Goal: Information Seeking & Learning: Find contact information

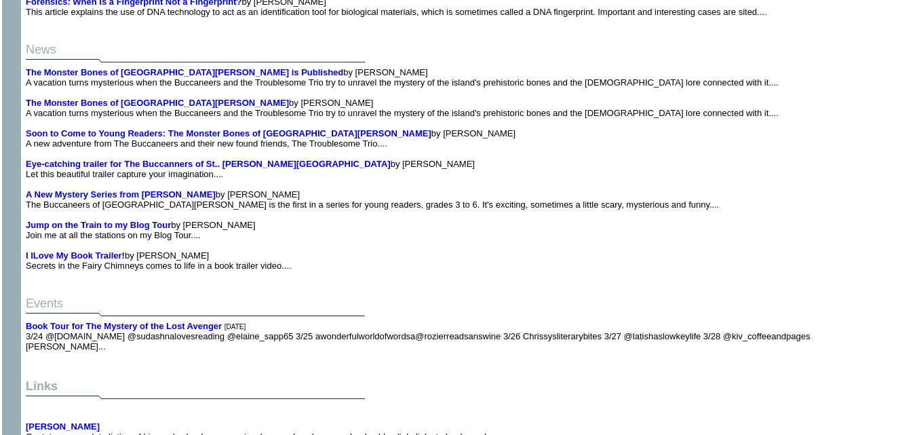
scroll to position [2949, 0]
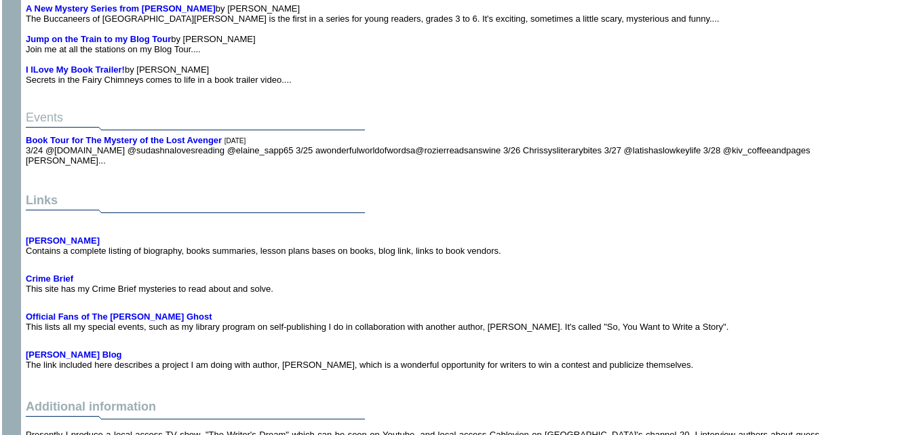
click at [591, 178] on td "Links" at bounding box center [422, 199] width 799 height 42
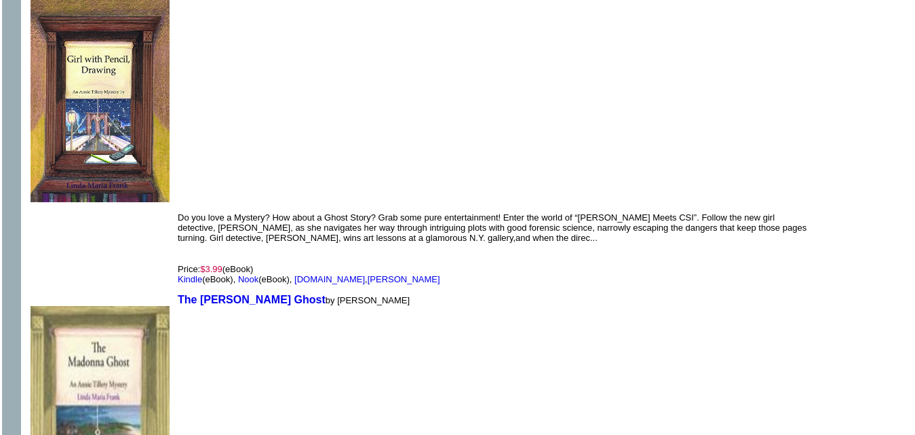
scroll to position [2009, 0]
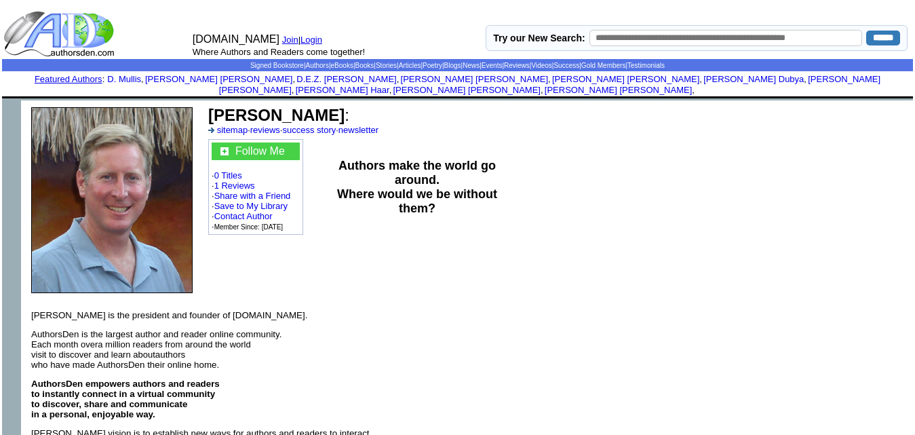
click at [218, 237] on td at bounding box center [360, 246] width 309 height 18
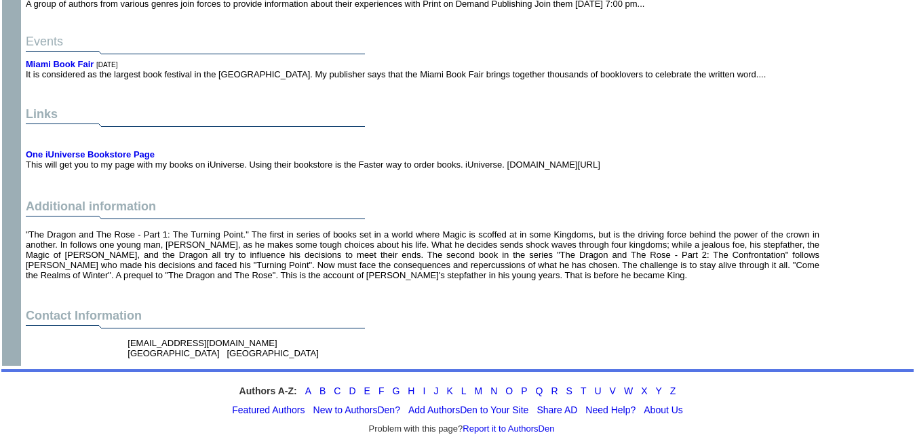
scroll to position [2428, 0]
drag, startPoint x: 242, startPoint y: 320, endPoint x: 126, endPoint y: 311, distance: 115.7
click at [126, 311] on td "Contact Information hundertmarkdee@gmail.com Punta Gorda FL" at bounding box center [422, 334] width 799 height 58
click at [241, 337] on font "hundertmarkdee@gmail.com Punta Gorda FL" at bounding box center [223, 347] width 191 height 20
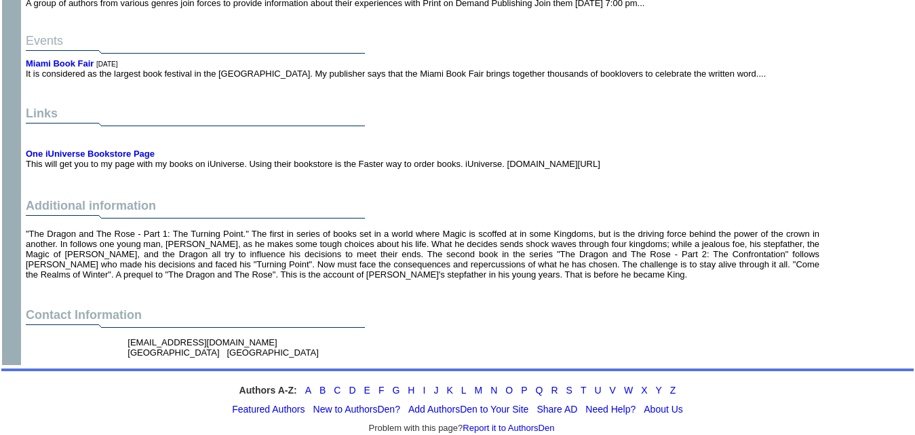
click at [241, 337] on font "hundertmarkdee@gmail.com Punta Gorda FL" at bounding box center [223, 347] width 191 height 20
copy font "hundertmarkdee@gmail.com"
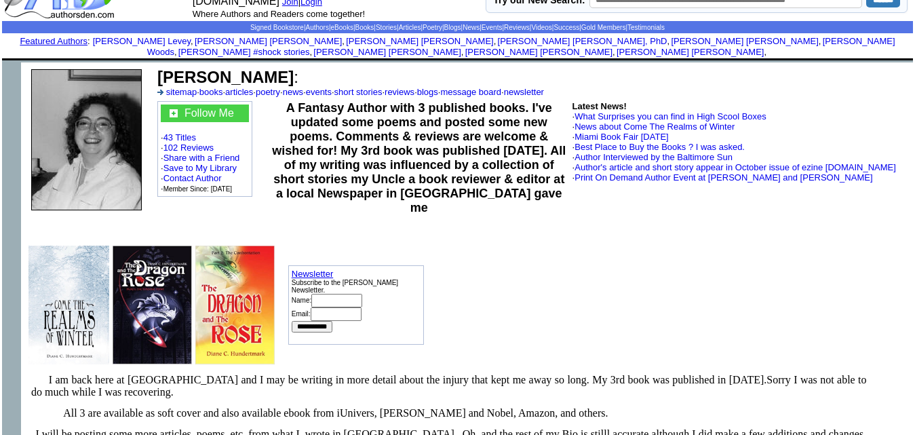
scroll to position [8, 0]
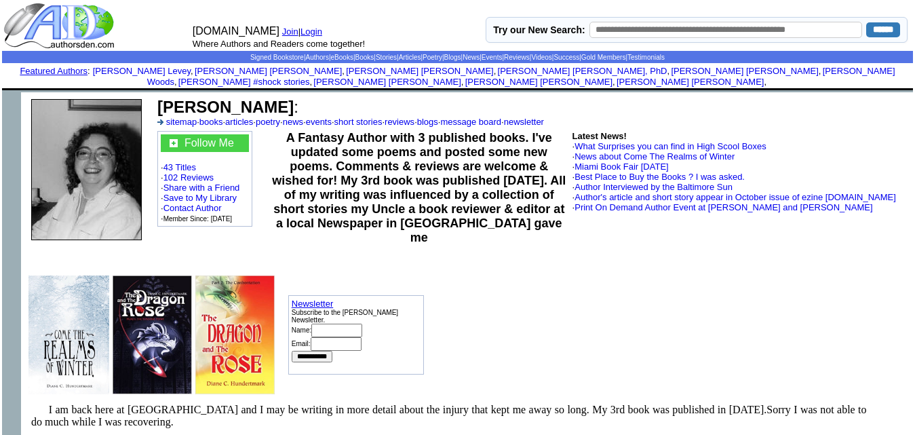
click at [294, 98] on b "Diane C Hundertmark" at bounding box center [225, 107] width 136 height 18
copy td "Diane C Hundertmark :"
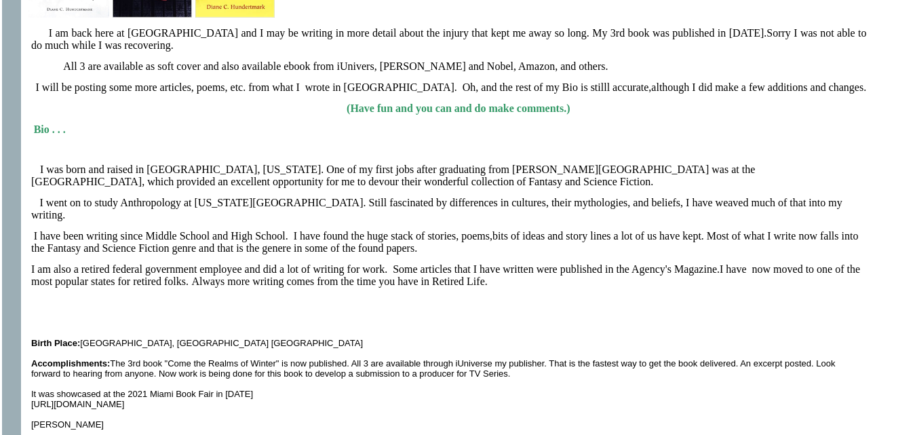
scroll to position [336, 0]
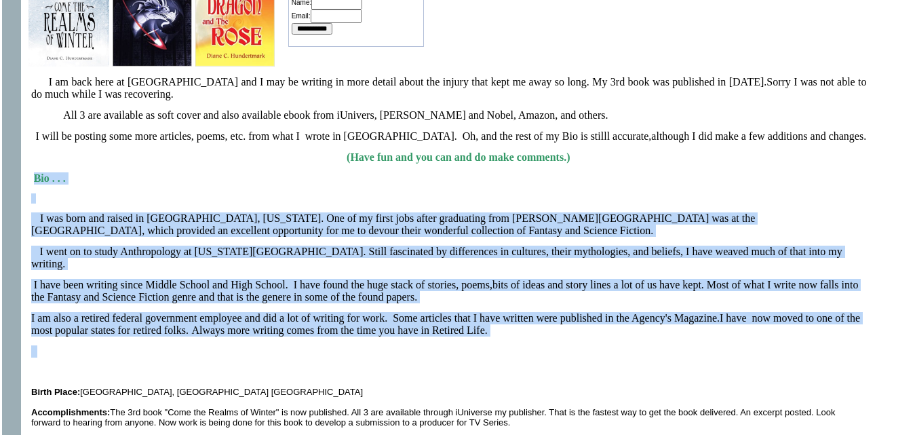
drag, startPoint x: 35, startPoint y: 167, endPoint x: 352, endPoint y: 318, distance: 350.9
click at [352, 318] on font "I am back here at AutIhor's Den and I may be writing in more detail about the i…" at bounding box center [449, 277] width 836 height 402
copy font "Bio . . . I was born and raised in Providence, Rhode Island. One of my first jo…"
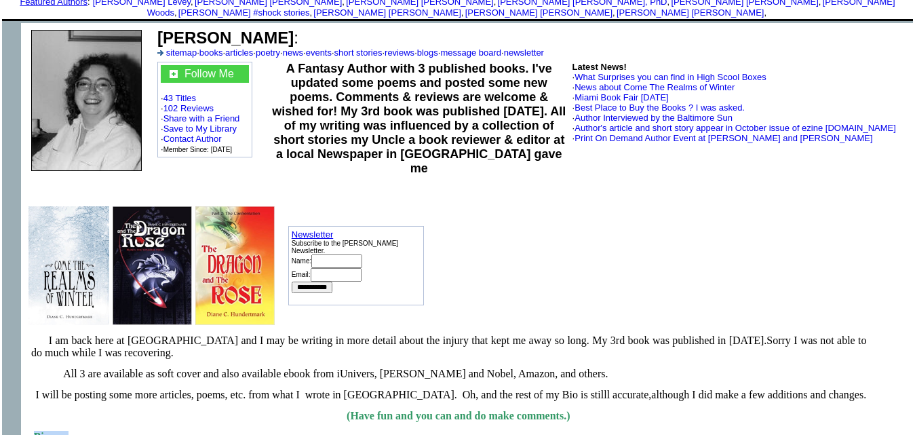
scroll to position [31, 0]
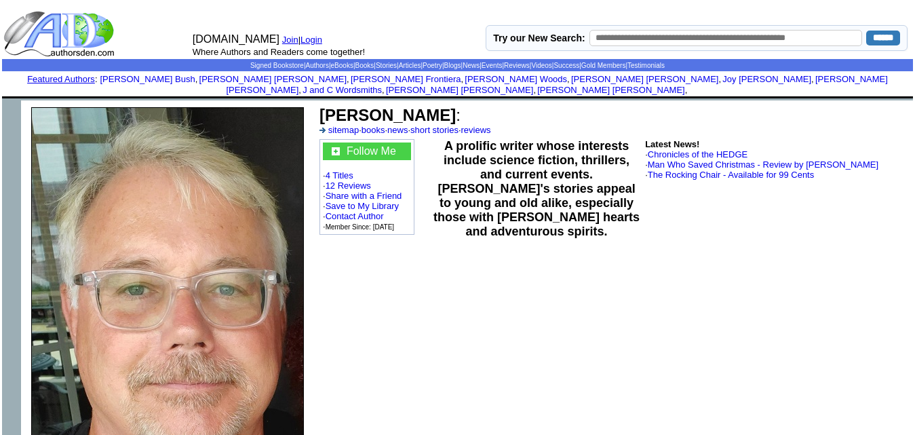
click at [341, 106] on b "Jeff Ovall" at bounding box center [388, 115] width 136 height 18
copy td "Jeff Ovall :"
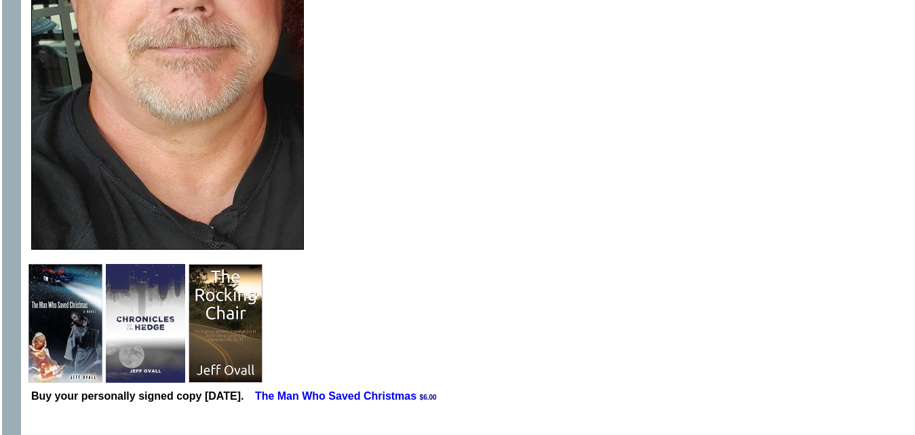
scroll to position [337, 0]
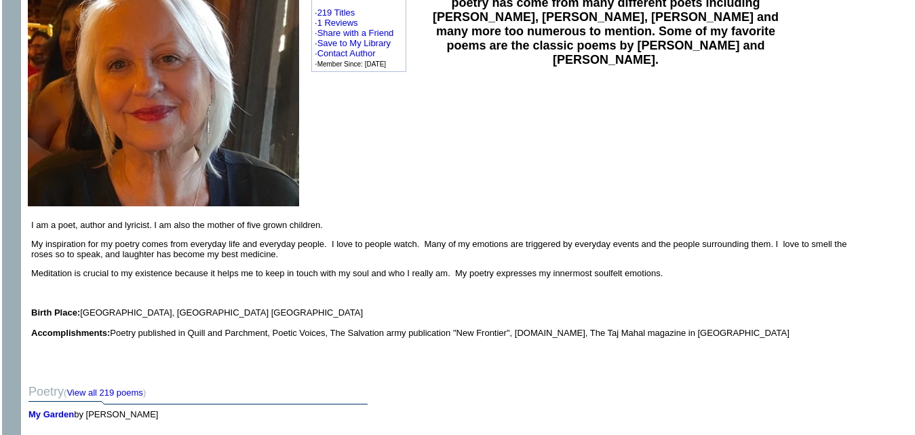
scroll to position [164, 0]
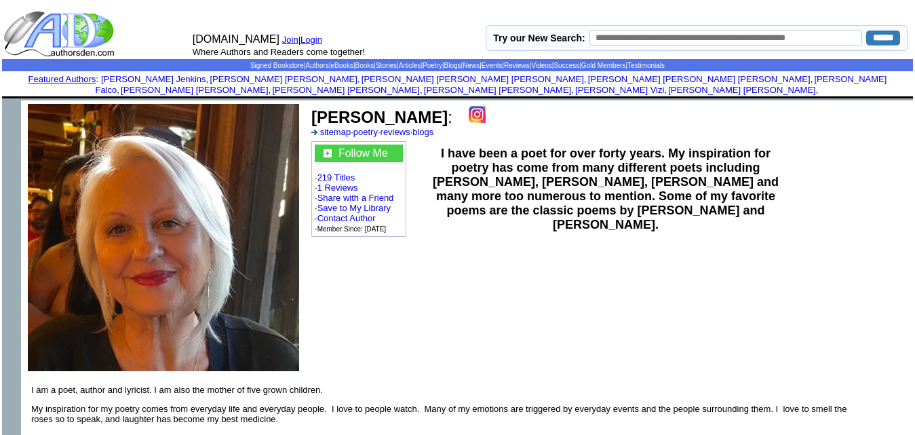
scroll to position [164, 0]
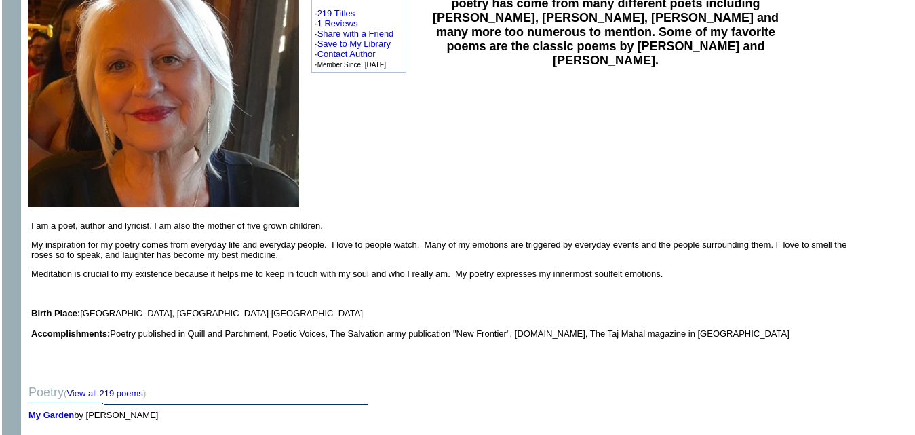
click at [361, 49] on link "Contact Author" at bounding box center [347, 54] width 58 height 10
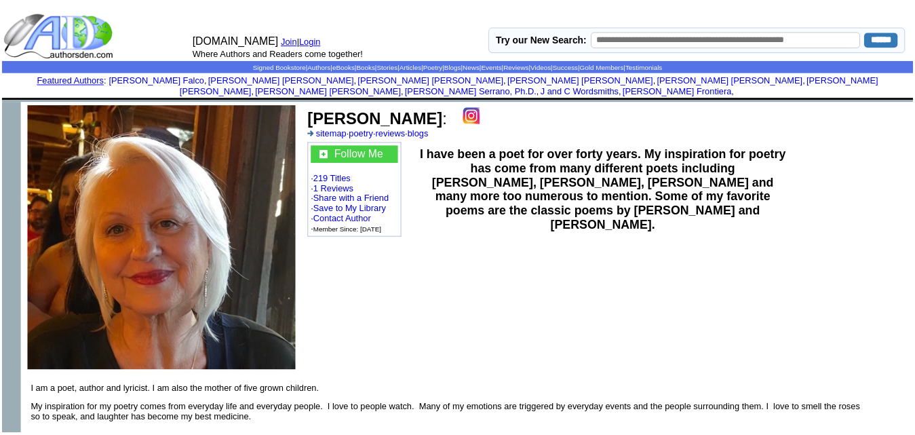
scroll to position [164, 0]
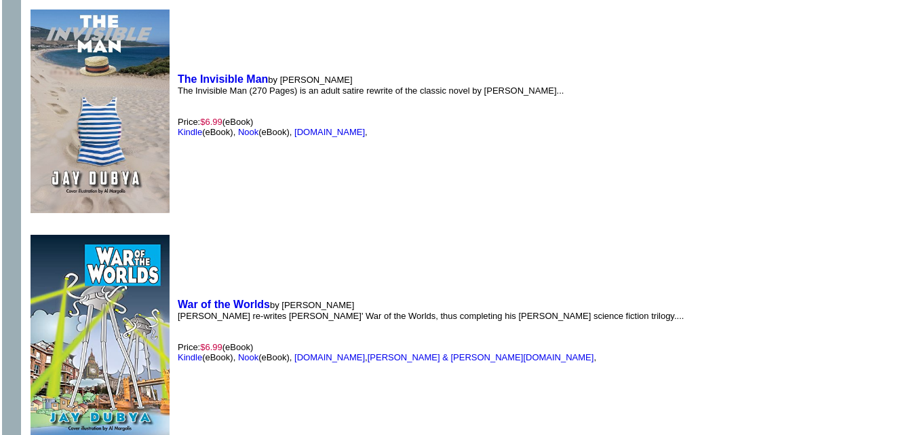
scroll to position [1933, 0]
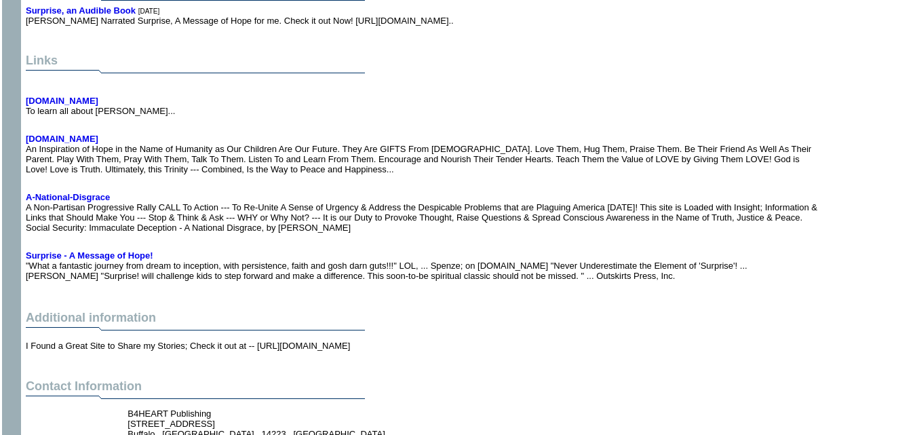
scroll to position [3233, 0]
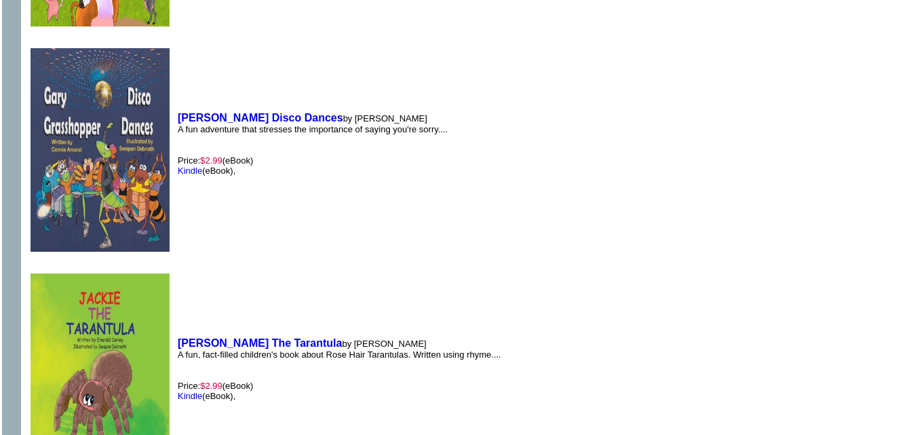
scroll to position [2047, 0]
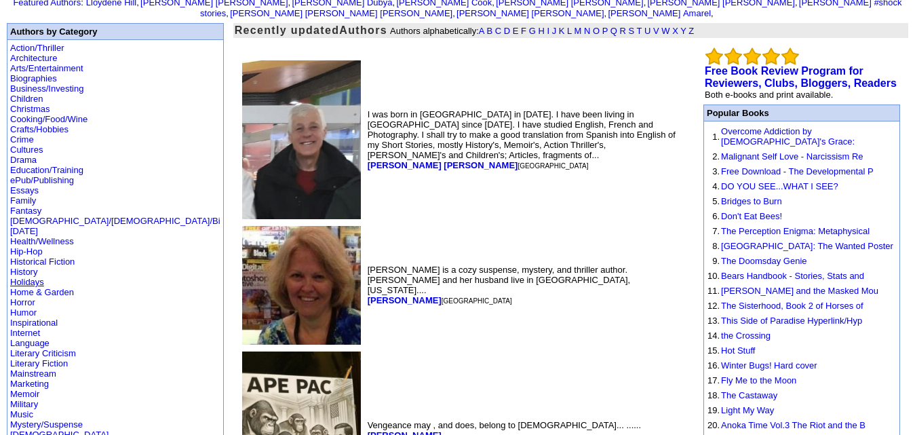
scroll to position [67, 0]
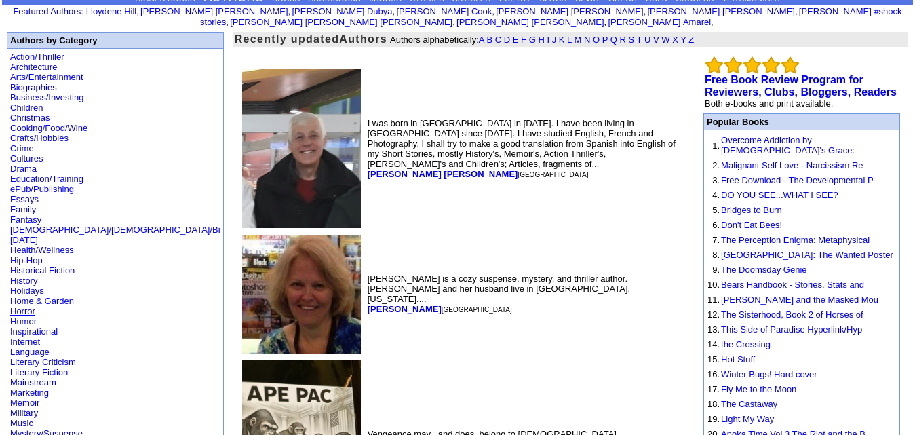
click at [31, 306] on link "Horror" at bounding box center [22, 311] width 25 height 10
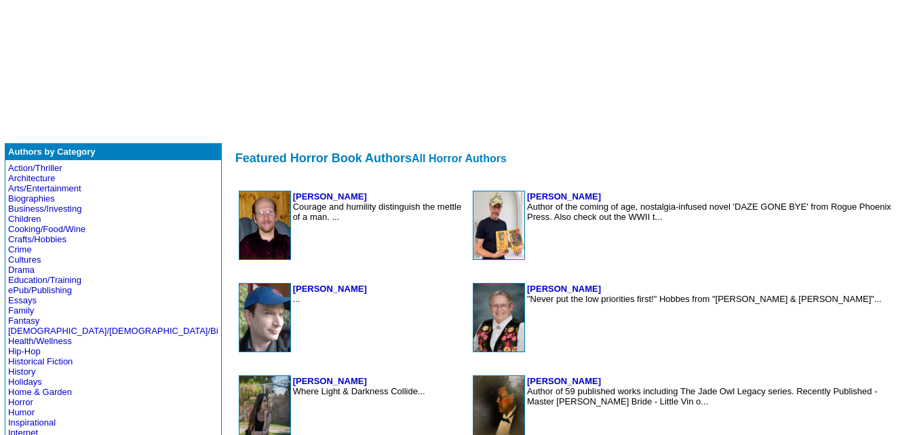
scroll to position [162, 0]
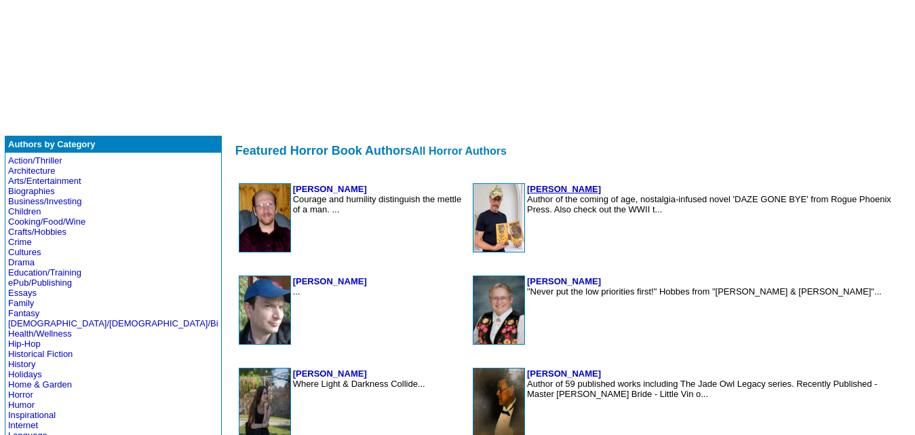
click at [527, 189] on b "Terry Vinson" at bounding box center [564, 189] width 74 height 10
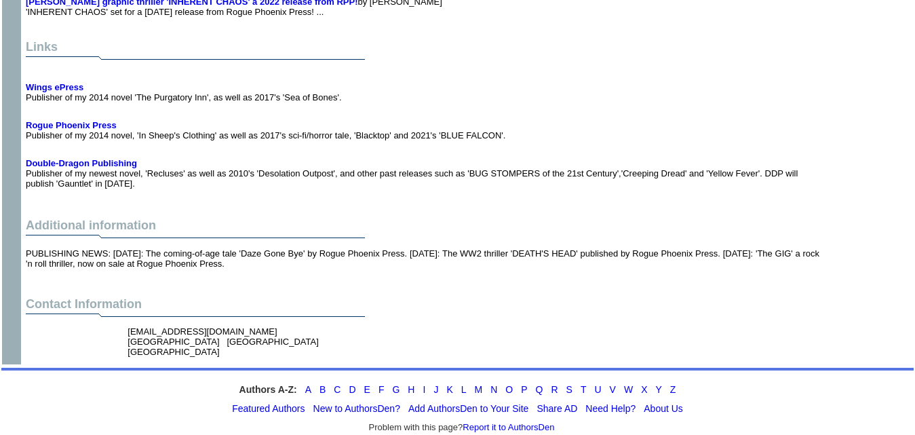
scroll to position [8824, 0]
drag, startPoint x: 221, startPoint y: 311, endPoint x: 127, endPoint y: 313, distance: 94.3
click at [127, 324] on td "[EMAIL_ADDRESS][DOMAIN_NAME] [GEOGRAPHIC_DATA] [GEOGRAPHIC_DATA] [GEOGRAPHIC_DA…" at bounding box center [274, 342] width 298 height 36
copy font "tvmac244@yahoo.com"
click at [497, 192] on td "Additional information" at bounding box center [422, 219] width 799 height 54
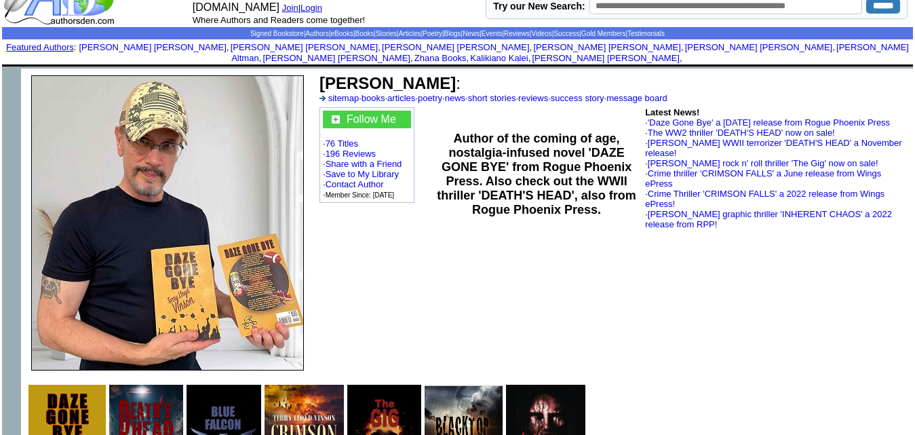
scroll to position [0, 0]
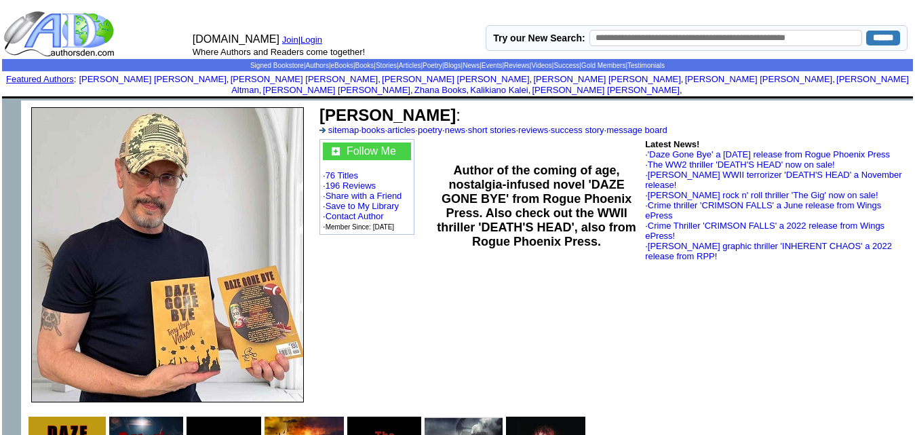
click at [419, 106] on b "Terry L Vinson" at bounding box center [388, 115] width 136 height 18
copy td "Terry L Vinson :"
click at [419, 106] on b "Terry L Vinson" at bounding box center [388, 115] width 136 height 18
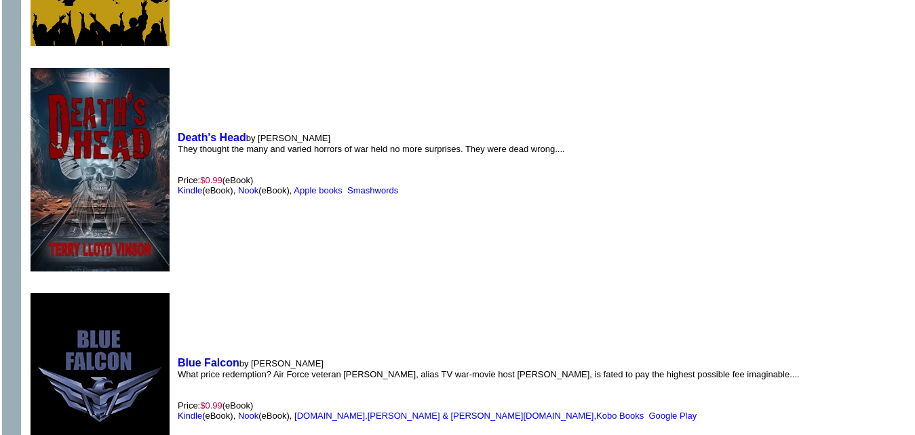
scroll to position [1047, 0]
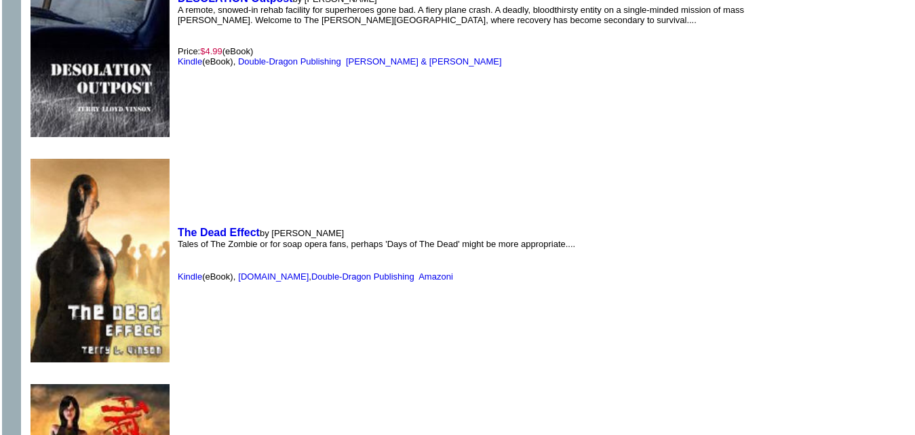
click at [545, 172] on td "The Dead Effect by Terry L Vinson Tales of The Zombie or for soap opera fans, p…" at bounding box center [376, 254] width 404 height 223
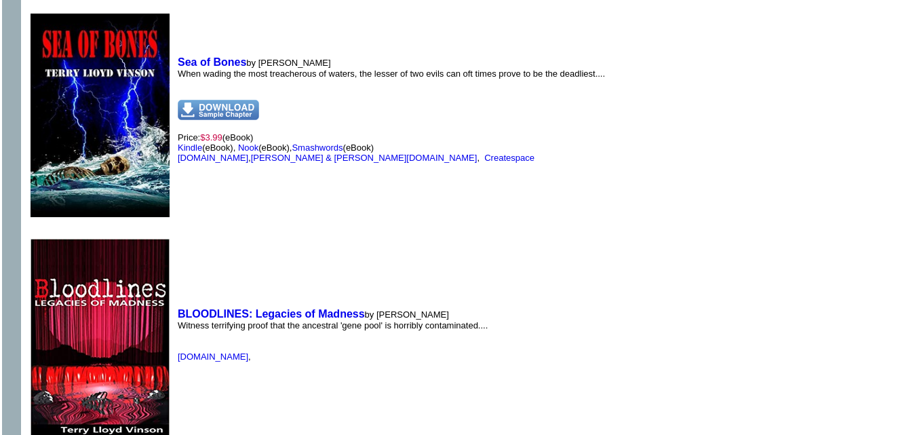
scroll to position [4326, 0]
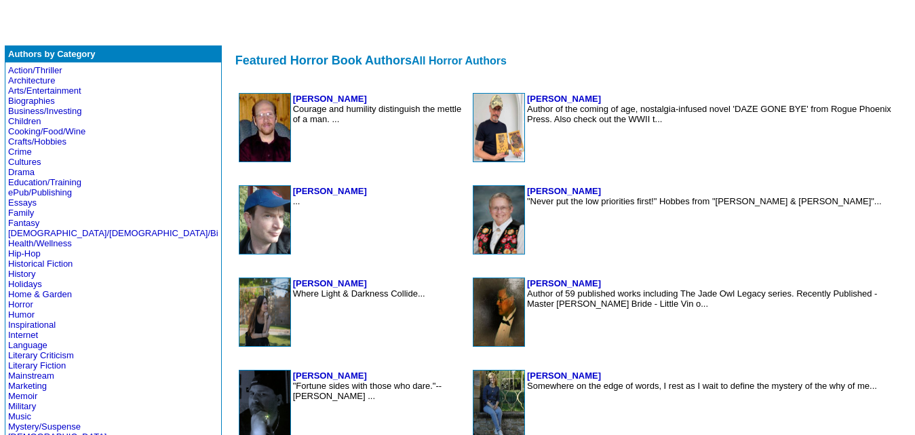
scroll to position [252, 0]
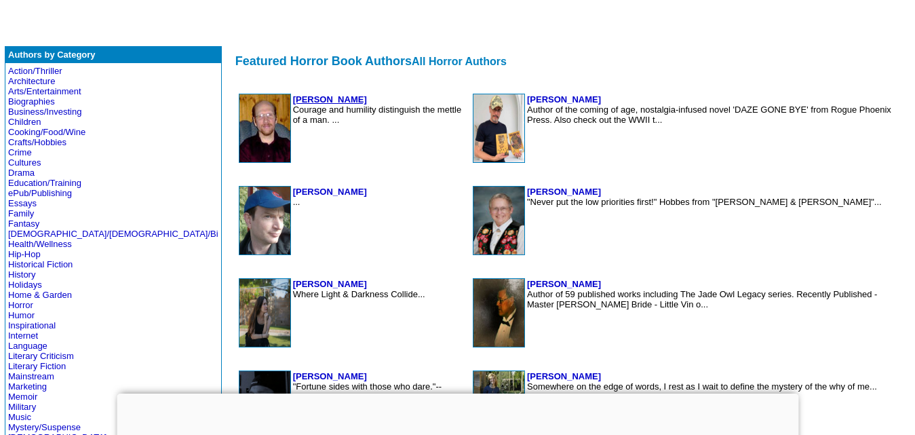
click at [293, 98] on b "[PERSON_NAME]" at bounding box center [330, 99] width 74 height 10
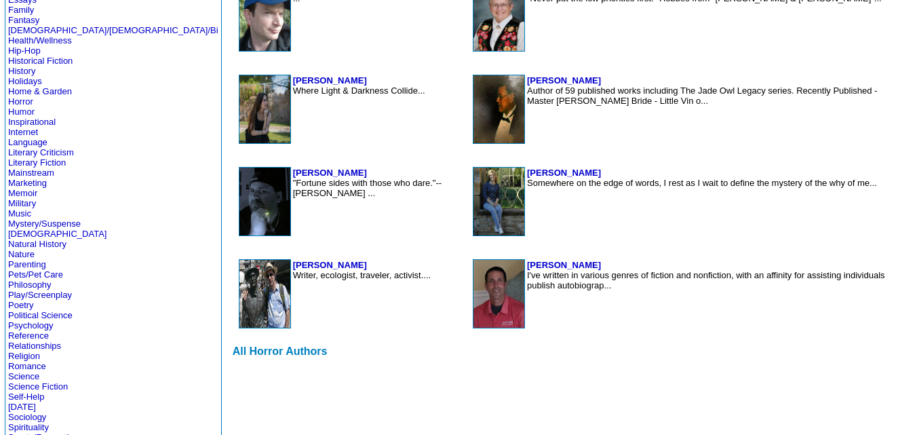
scroll to position [455, 0]
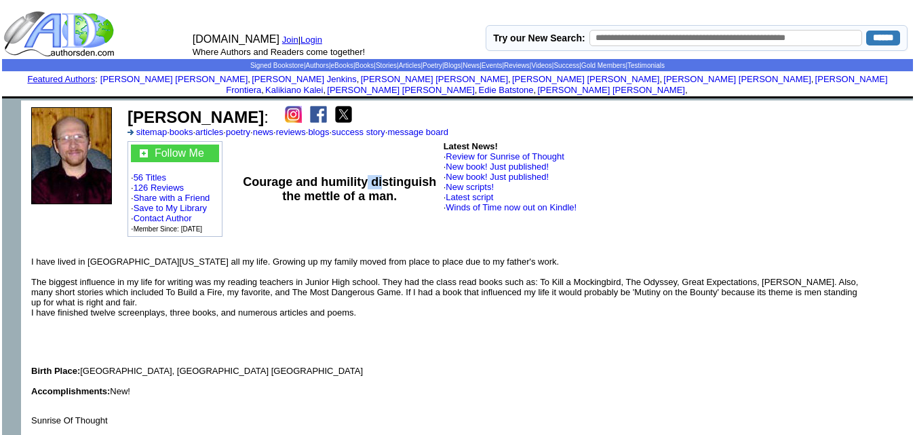
click at [373, 150] on td "Courage and humility distinguish the mettle of a man." at bounding box center [340, 189] width 204 height 100
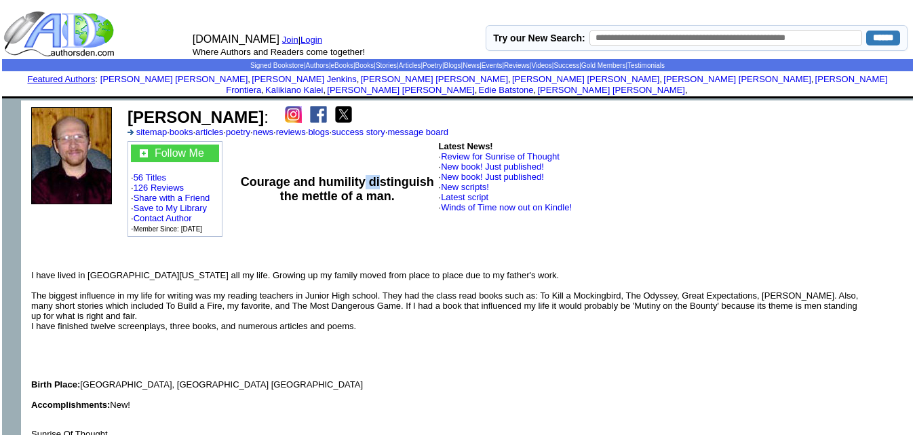
click at [373, 150] on td "Courage and humility distinguish the mettle of a man." at bounding box center [337, 189] width 199 height 100
click at [327, 106] on img at bounding box center [318, 114] width 17 height 17
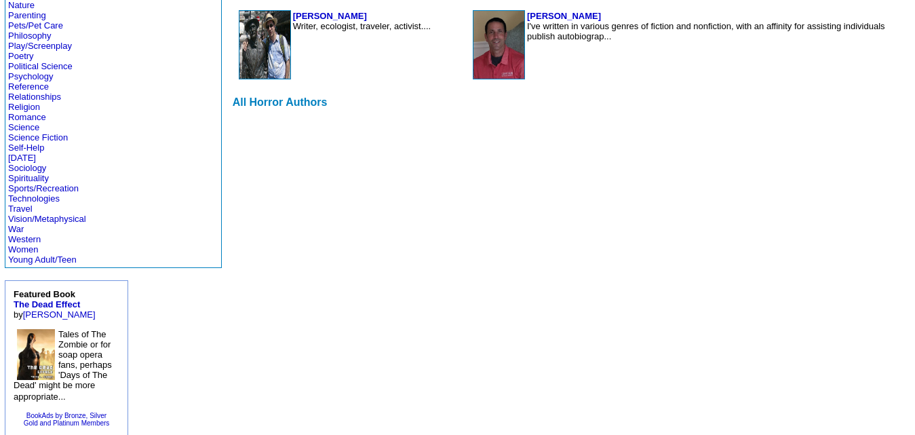
scroll to position [706, 0]
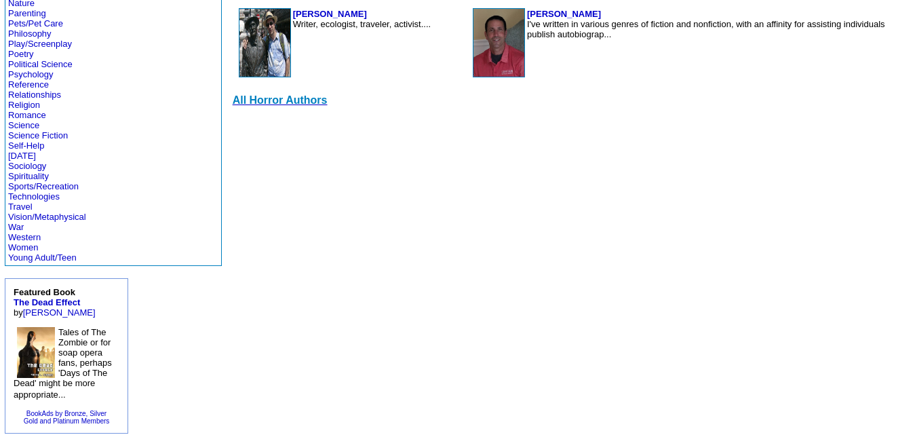
click at [233, 95] on font "All Horror Authors" at bounding box center [280, 100] width 95 height 12
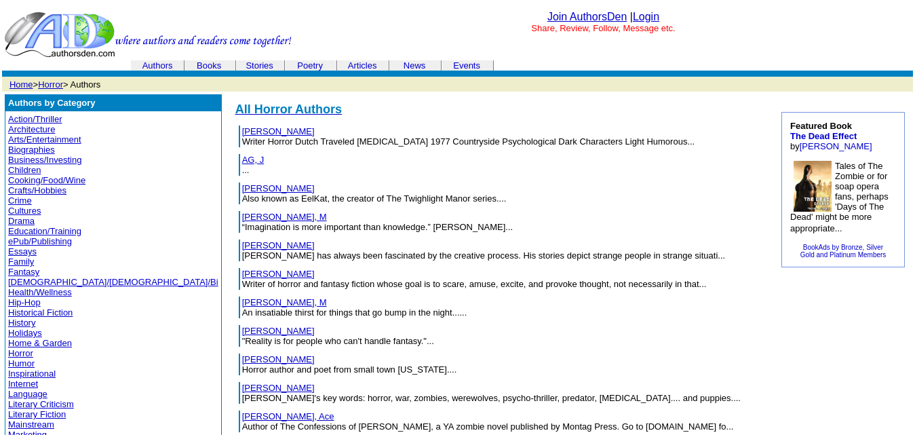
click at [47, 117] on link "Action/Thriller" at bounding box center [35, 119] width 54 height 10
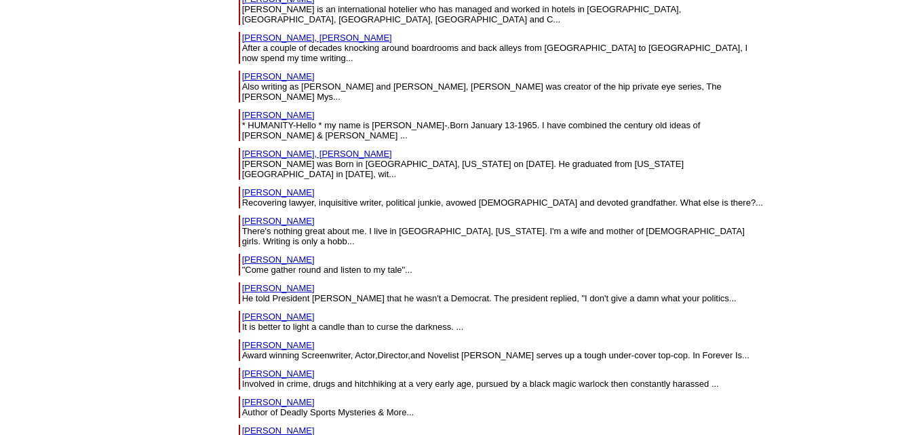
scroll to position [2260, 0]
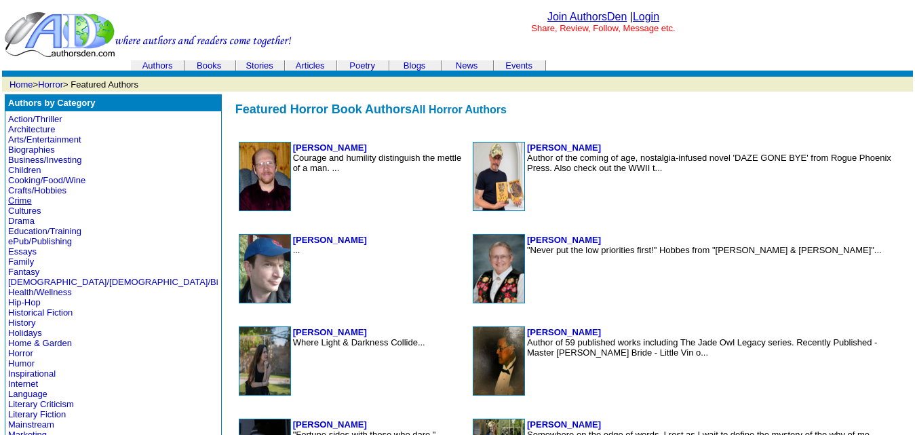
click at [30, 198] on link "Crime" at bounding box center [20, 200] width 24 height 10
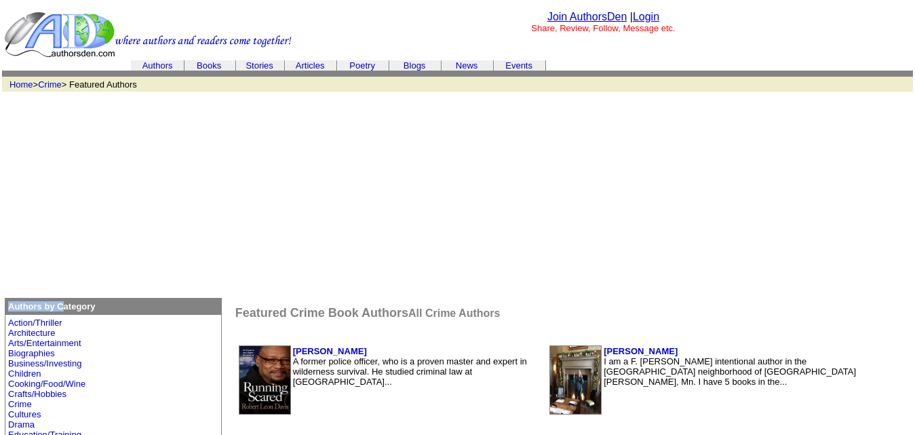
drag, startPoint x: 66, startPoint y: 305, endPoint x: 119, endPoint y: 349, distance: 68.5
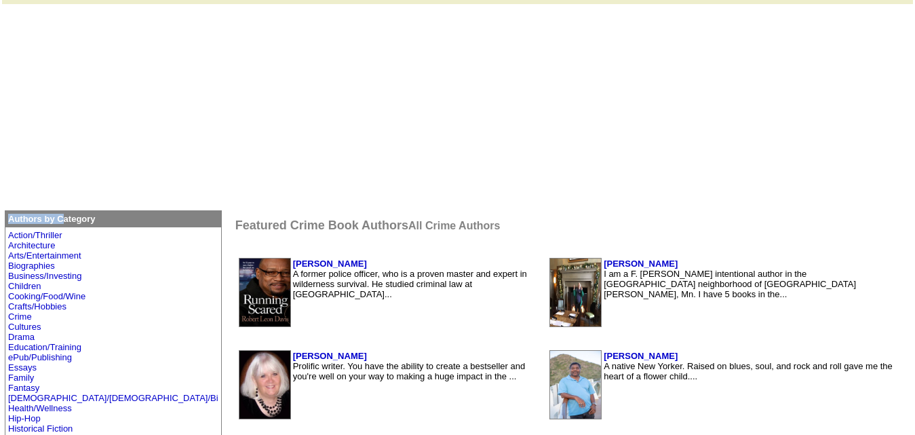
scroll to position [88, 0]
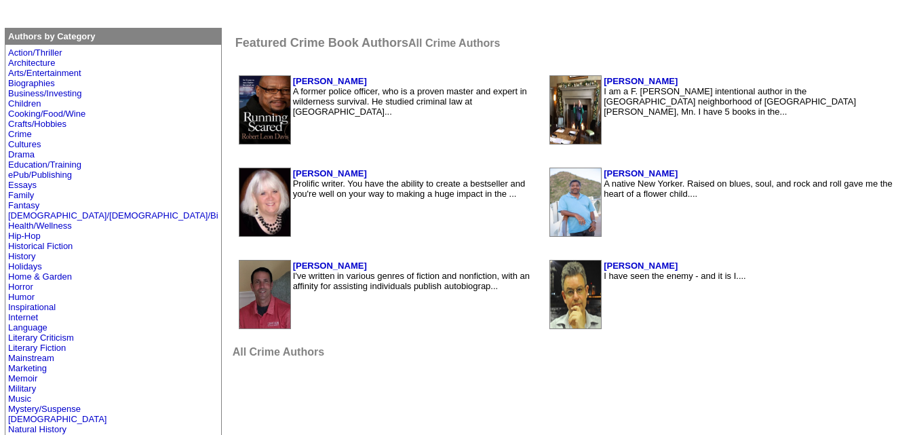
scroll to position [271, 0]
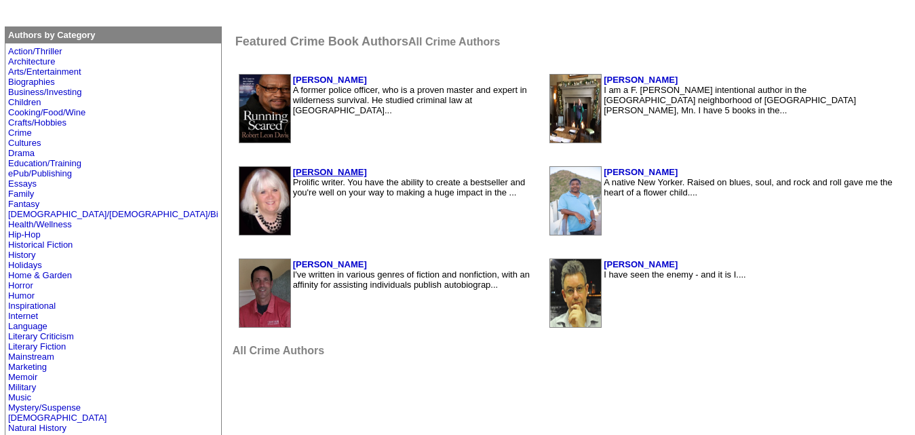
click at [293, 174] on b "[PERSON_NAME]" at bounding box center [330, 172] width 74 height 10
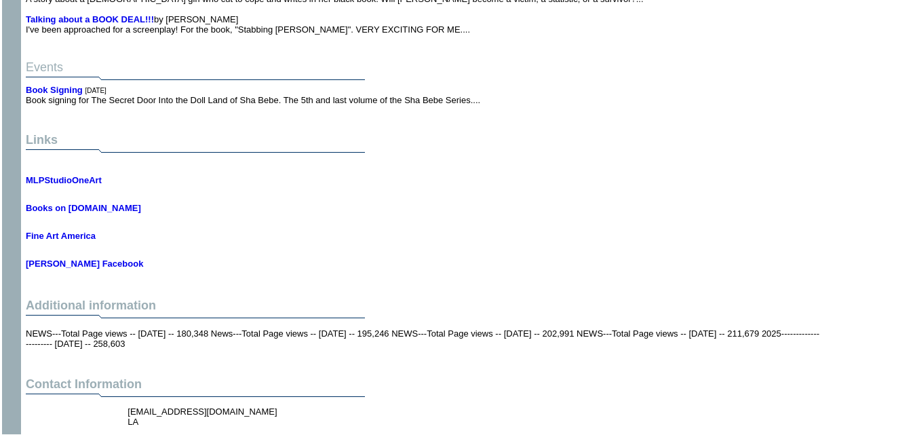
scroll to position [7367, 0]
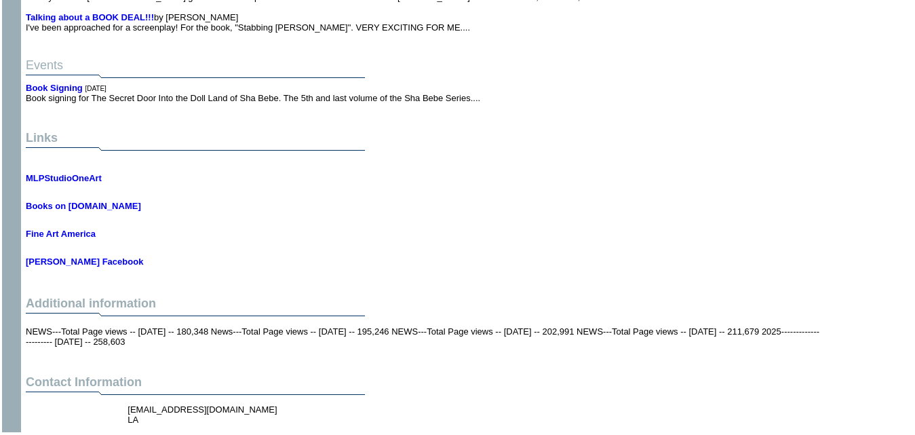
drag, startPoint x: 247, startPoint y: 370, endPoint x: 117, endPoint y: 366, distance: 129.7
click at [117, 402] on center "cajunlady4646@gmail.com LA" at bounding box center [423, 415] width 794 height 26
copy center "cajunlady4646@gmail.com"
click at [420, 83] on font "Book Signing 4/1/2017 Book signing for The Secret Door Into the Doll Land of Sh…" at bounding box center [253, 93] width 455 height 20
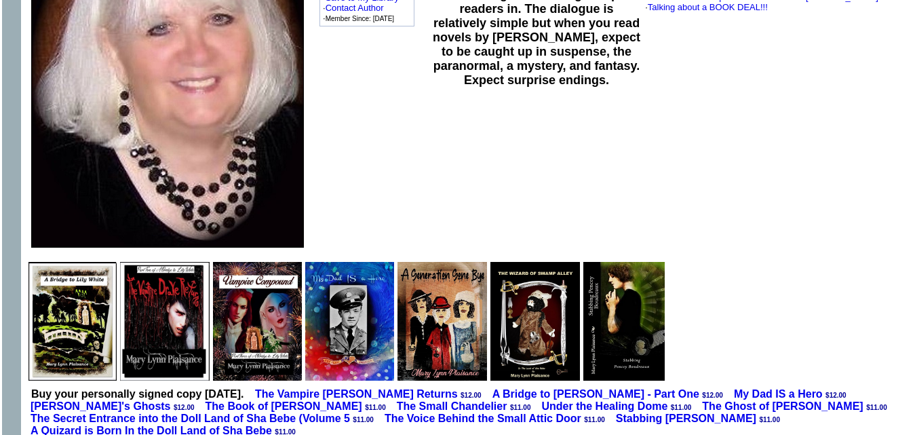
scroll to position [0, 0]
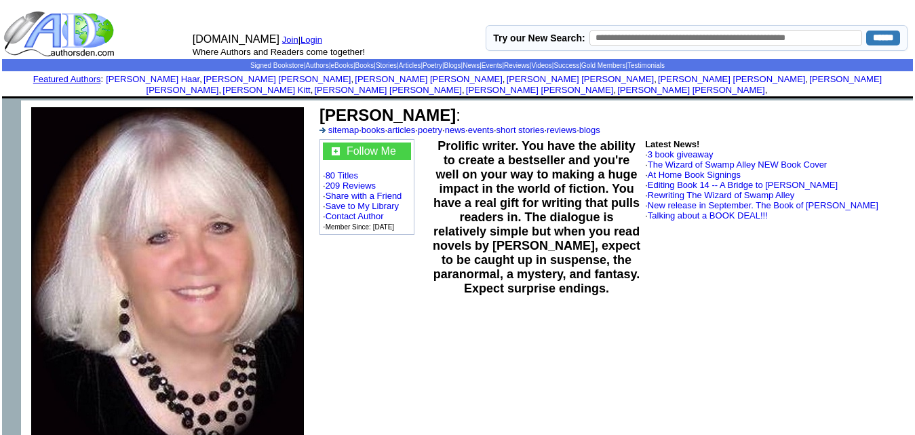
click at [397, 106] on b "Mary Lynn Plaisance" at bounding box center [388, 115] width 136 height 18
copy td "Mary Lynn Plaisance :"
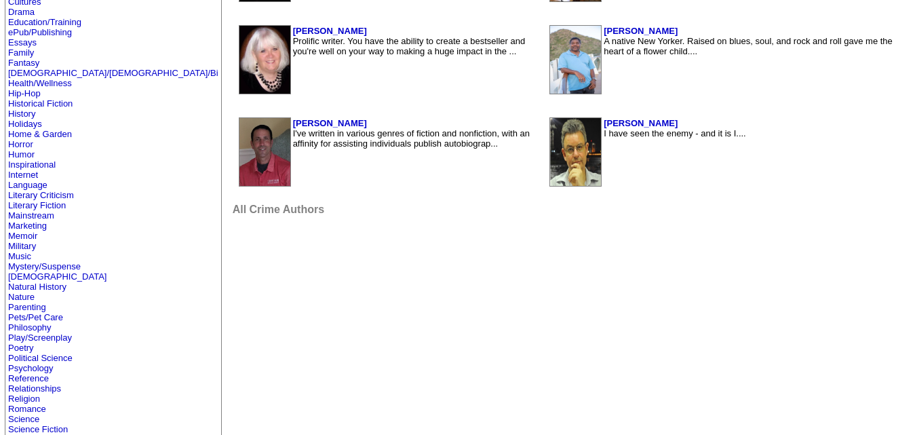
scroll to position [417, 0]
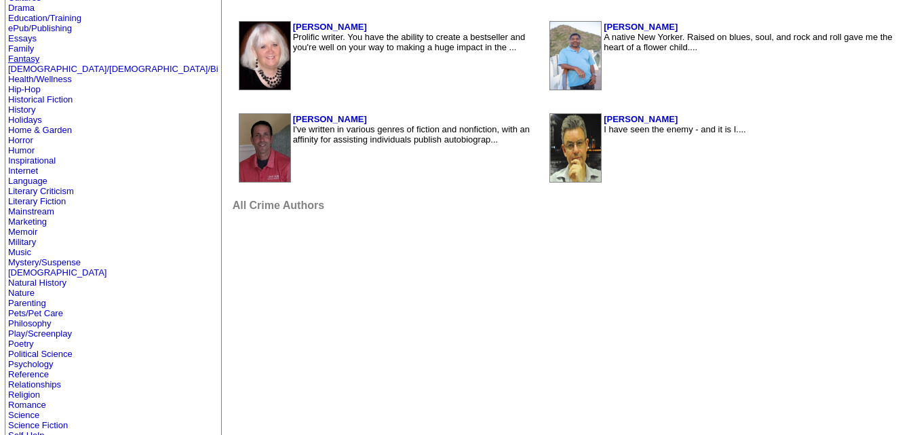
click at [25, 54] on link "Fantasy" at bounding box center [23, 59] width 31 height 10
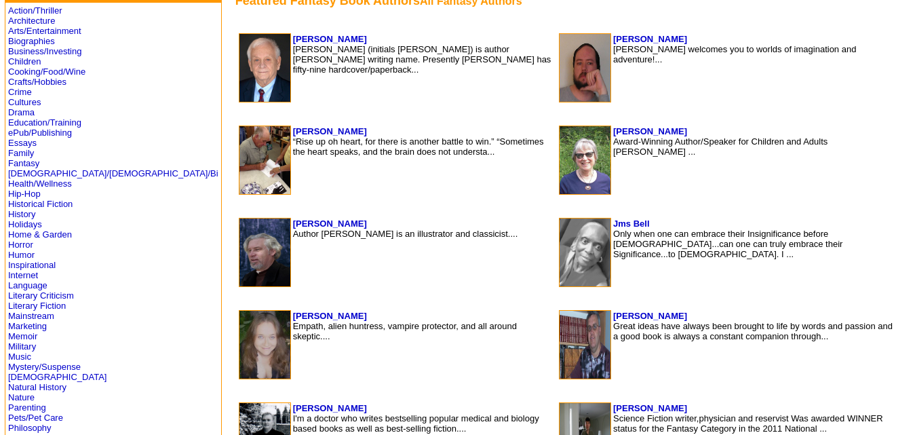
scroll to position [322, 0]
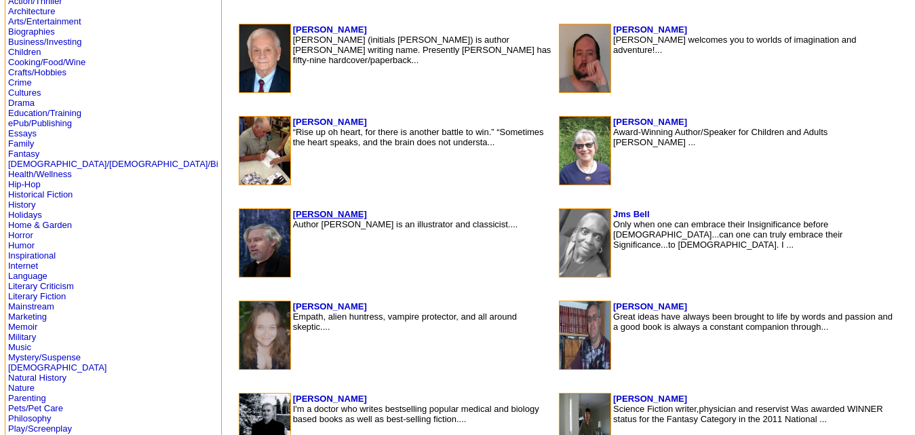
click at [293, 215] on b "[PERSON_NAME]" at bounding box center [330, 214] width 74 height 10
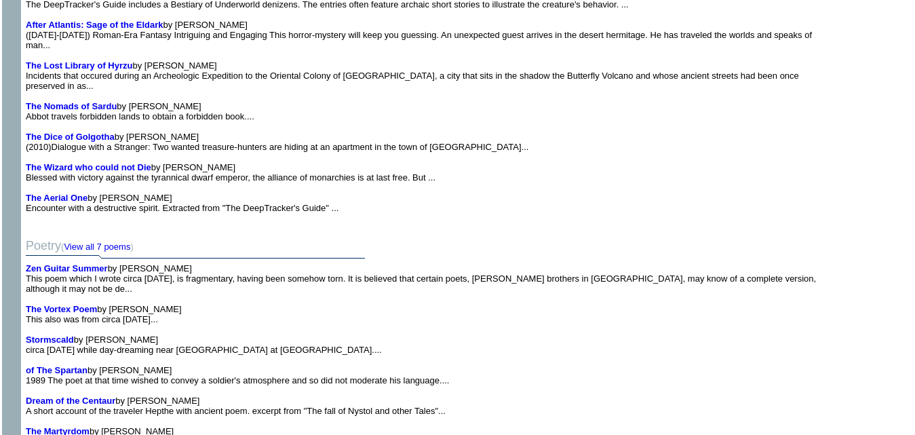
scroll to position [3437, 0]
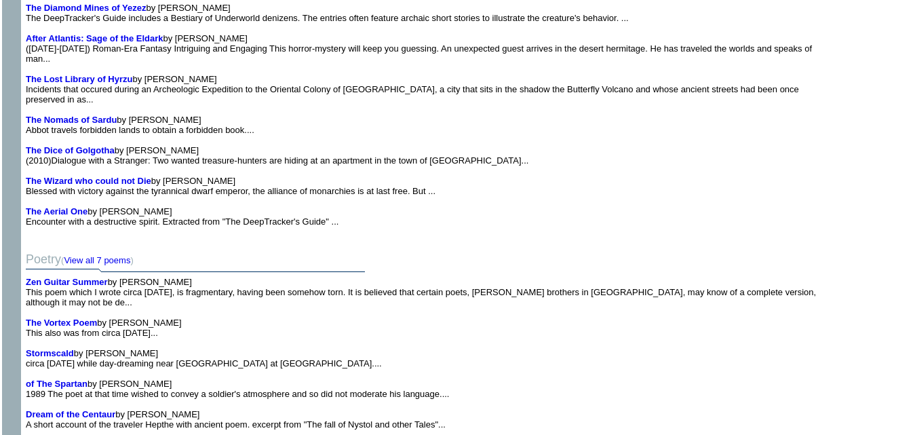
drag, startPoint x: 0, startPoint y: 0, endPoint x: 246, endPoint y: 303, distance: 389.8
click at [246, 303] on td "Poetry ( View all 7 poems ) Zen Guitar Summer by H.G. Potter This poem which I …" at bounding box center [422, 362] width 799 height 266
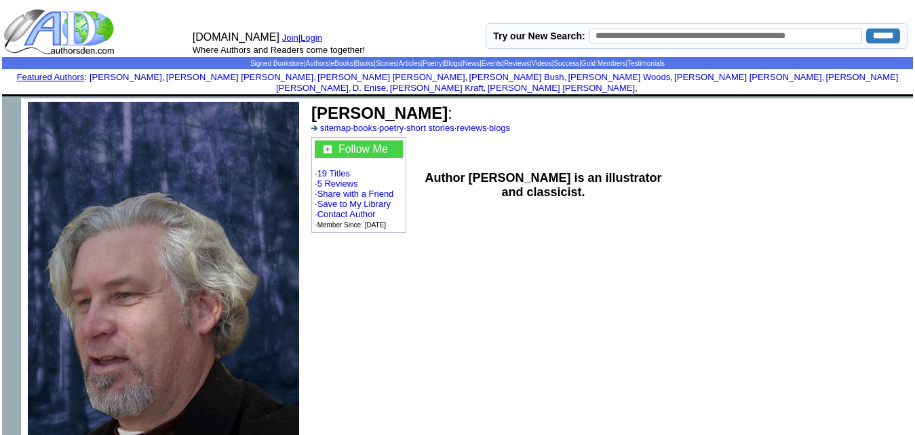
scroll to position [1, 0]
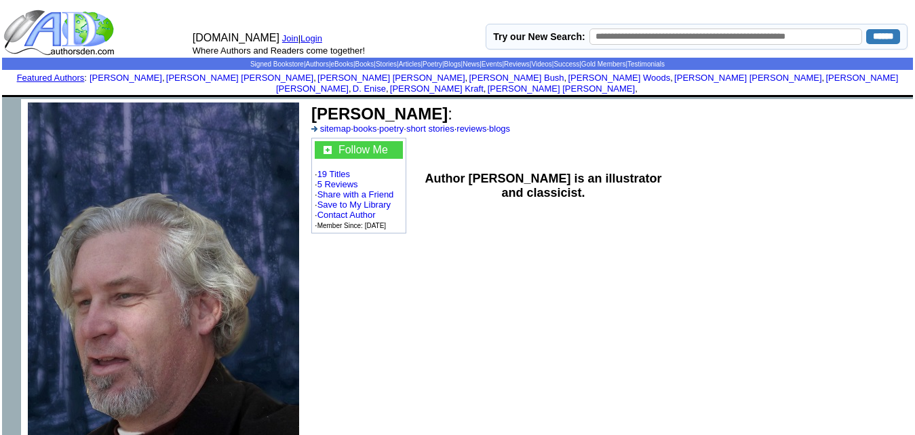
click at [341, 104] on b "H.G. Potter" at bounding box center [379, 113] width 136 height 18
copy td "H.G. Potter :"
click at [665, 136] on td at bounding box center [709, 186] width 89 height 100
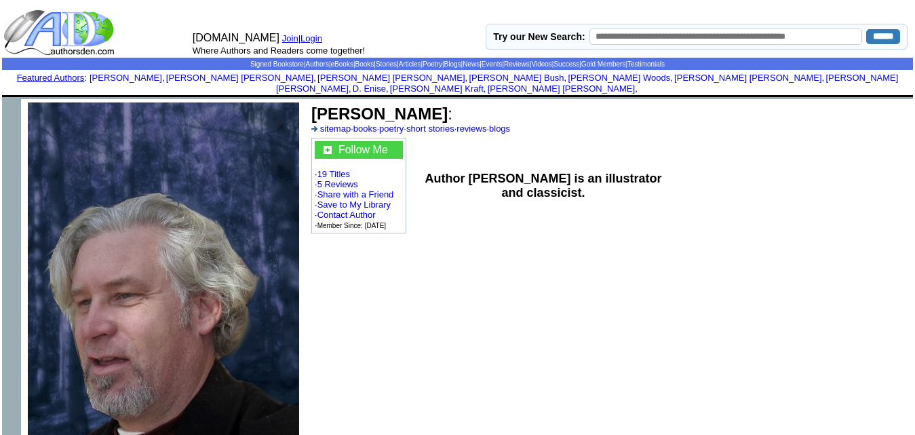
click at [545, 197] on td "Author H.G. Potter is an illustrator and classicist." at bounding box center [543, 186] width 243 height 100
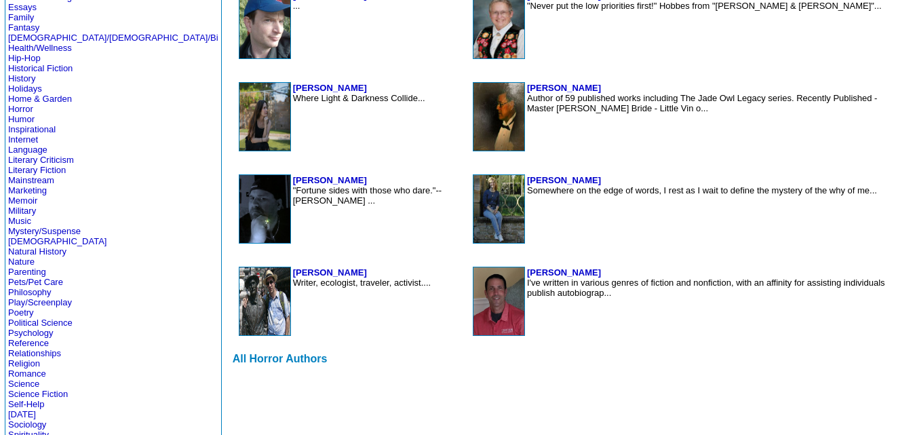
scroll to position [443, 0]
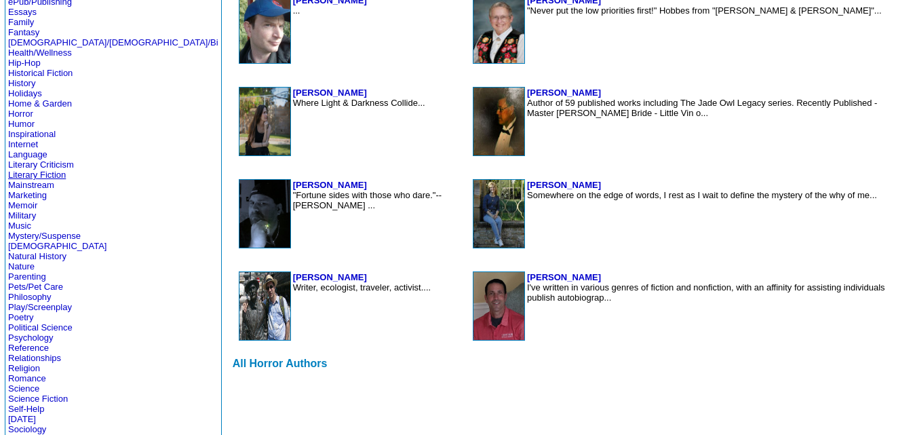
click at [47, 170] on link "Literary Fiction" at bounding box center [37, 175] width 58 height 10
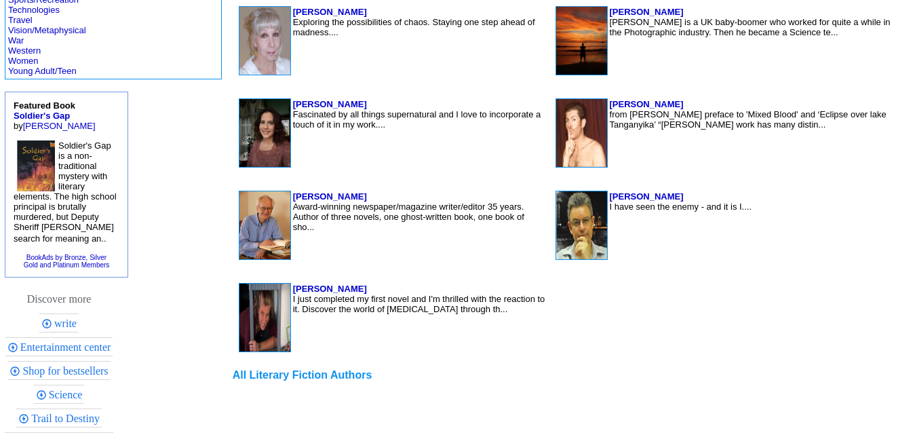
scroll to position [898, 0]
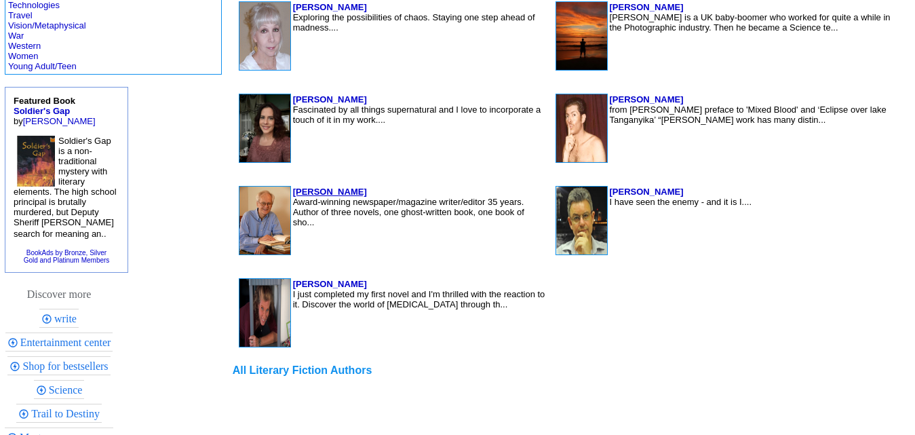
click at [293, 192] on b "Bob Brink" at bounding box center [330, 192] width 74 height 10
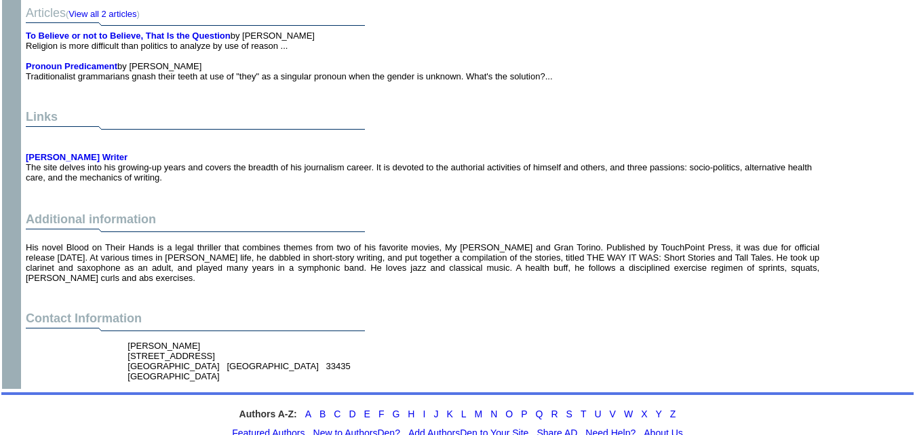
scroll to position [1783, 0]
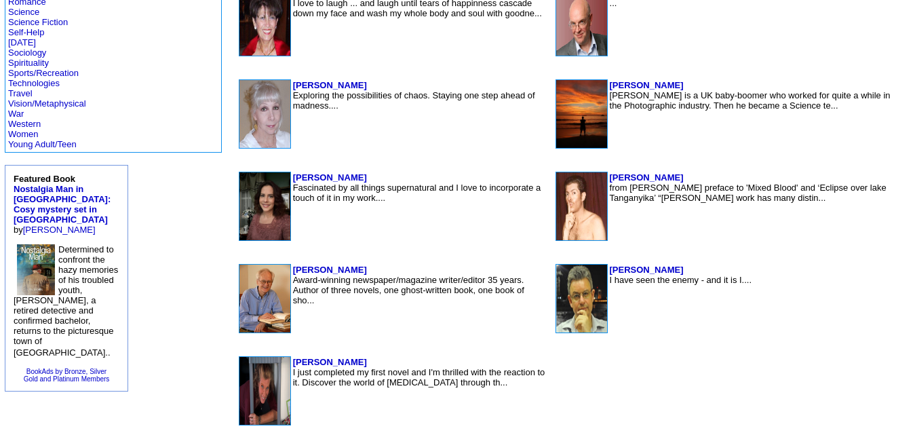
scroll to position [615, 0]
click at [55, 149] on link "Young Adult/Teen" at bounding box center [42, 145] width 69 height 10
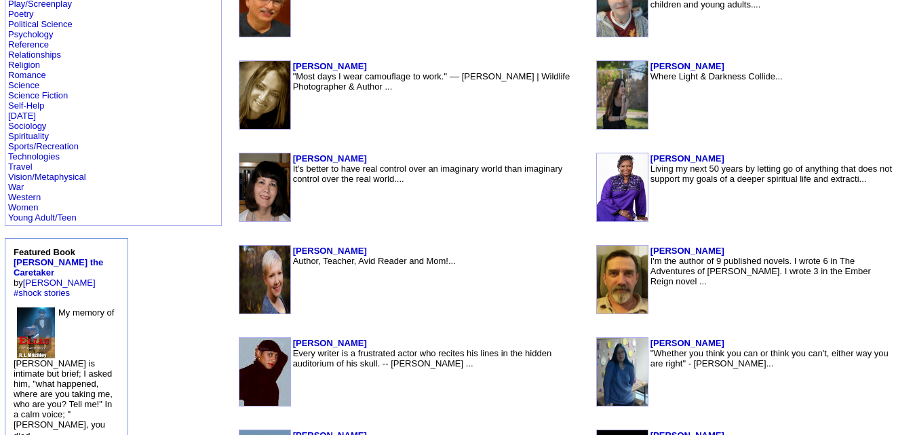
scroll to position [747, 0]
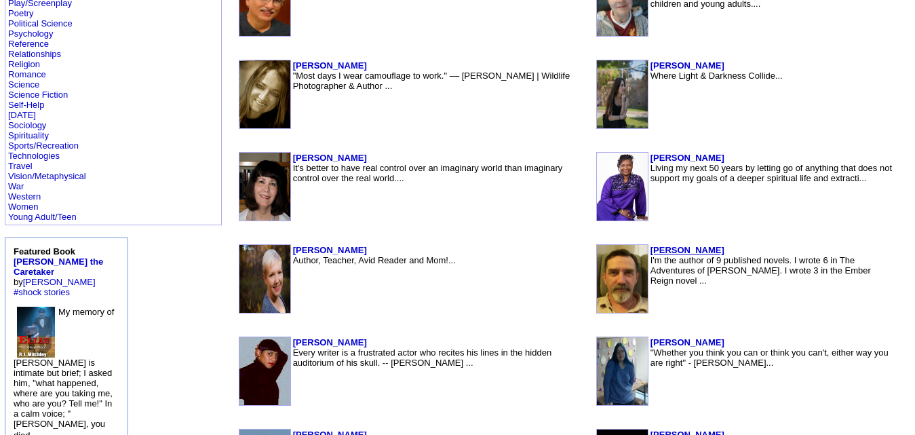
click at [651, 253] on b "[PERSON_NAME]" at bounding box center [688, 250] width 74 height 10
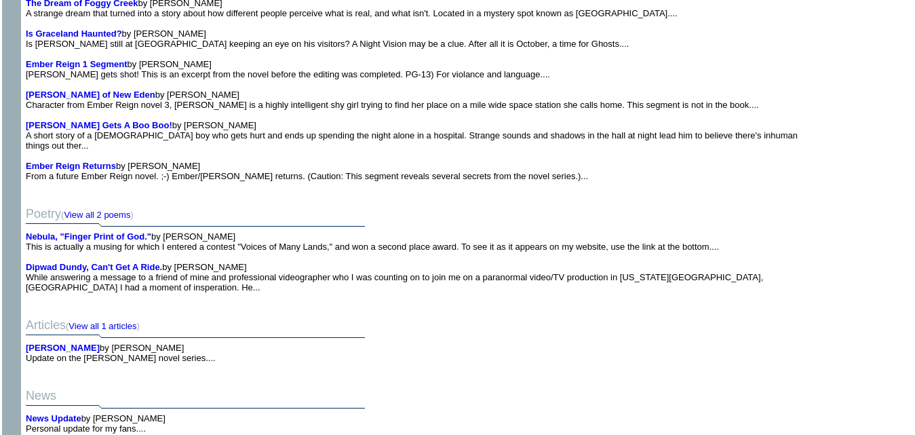
scroll to position [3252, 0]
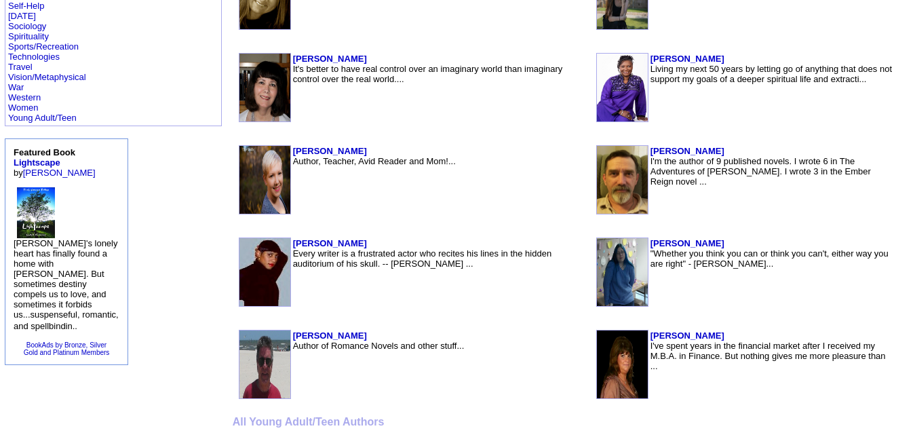
scroll to position [847, 0]
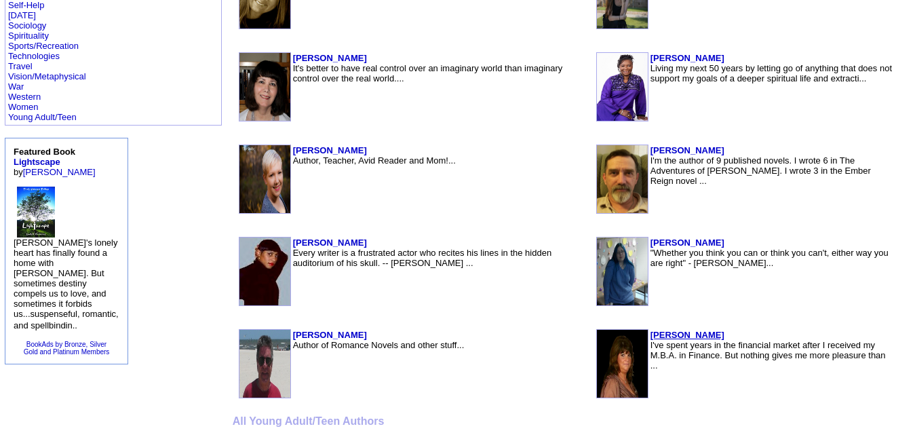
click at [651, 330] on b "[PERSON_NAME]" at bounding box center [688, 335] width 74 height 10
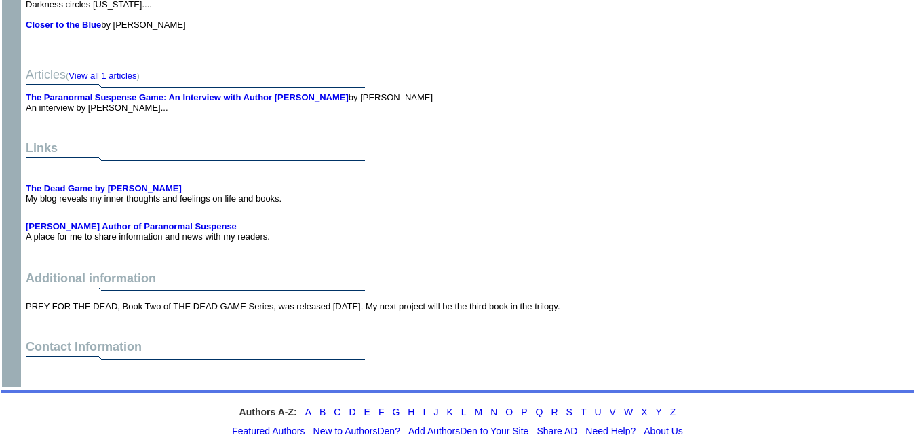
scroll to position [2752, 0]
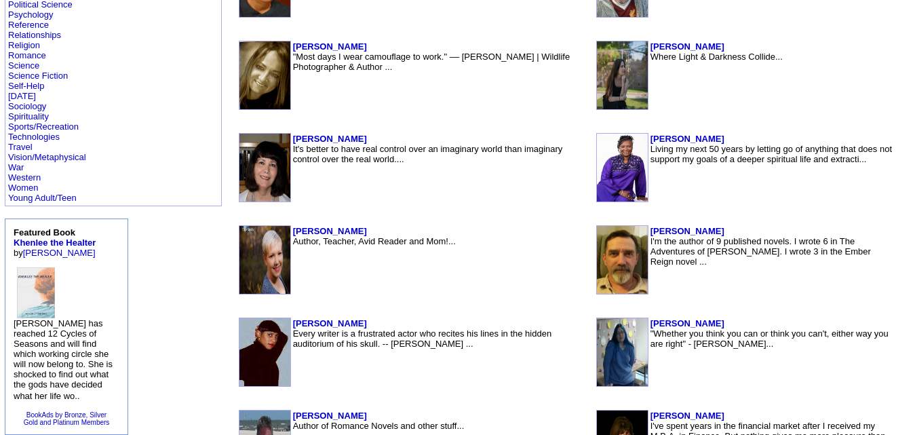
scroll to position [546, 0]
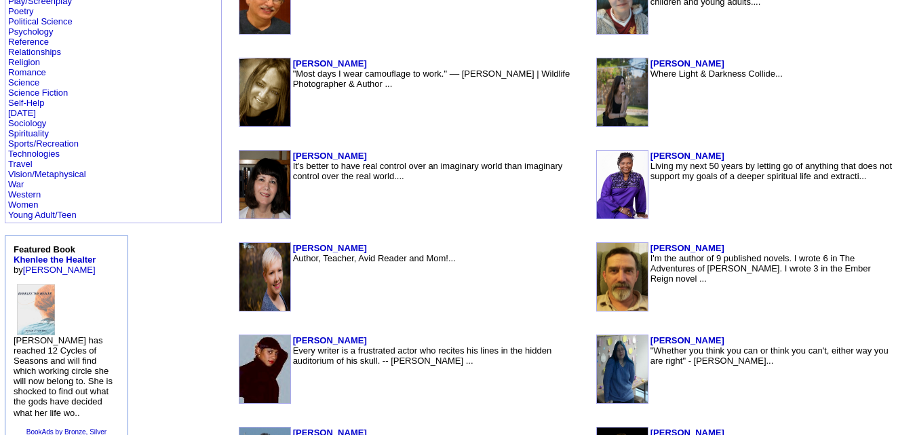
click at [292, 123] on td "[PERSON_NAME] "Most days I wear camouflage to work." –– [PERSON_NAME] | Wildlif…" at bounding box center [440, 92] width 297 height 69
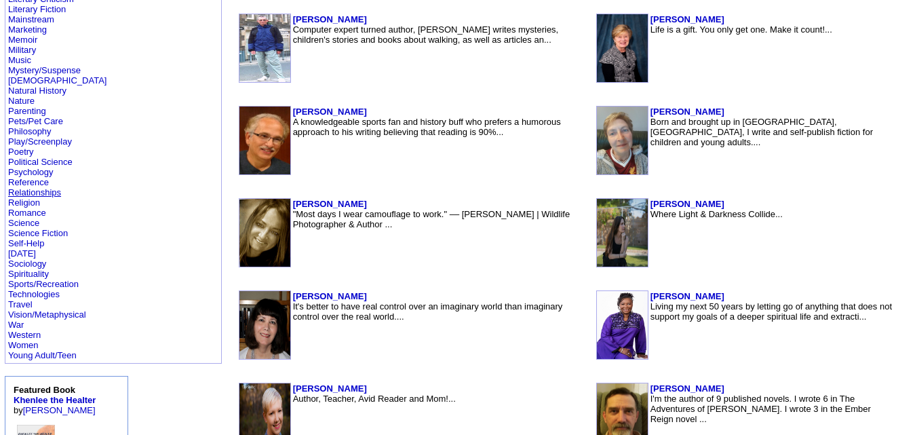
scroll to position [321, 0]
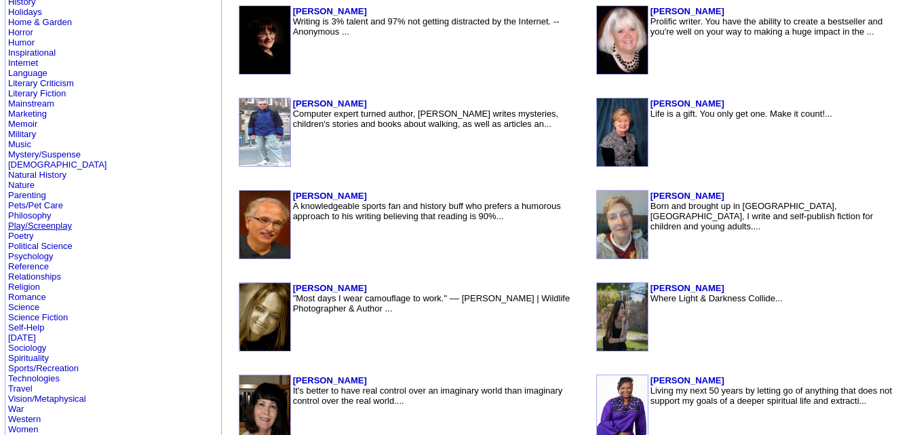
click at [29, 229] on link "Play/Screenplay" at bounding box center [40, 226] width 64 height 10
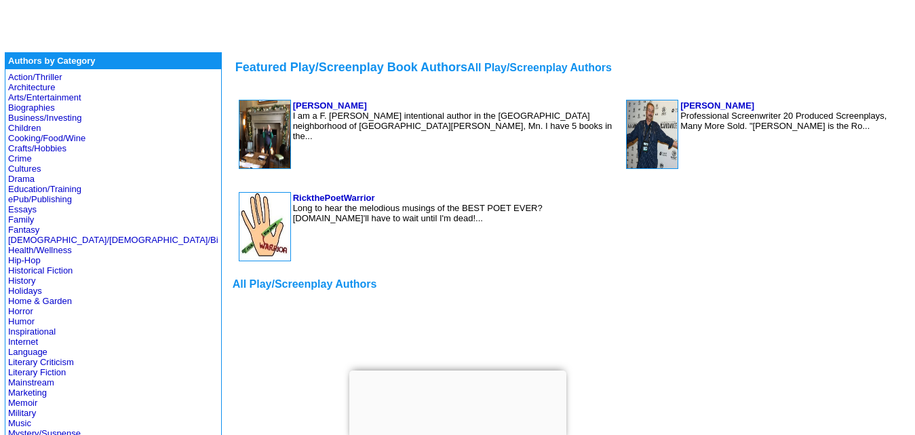
scroll to position [248, 0]
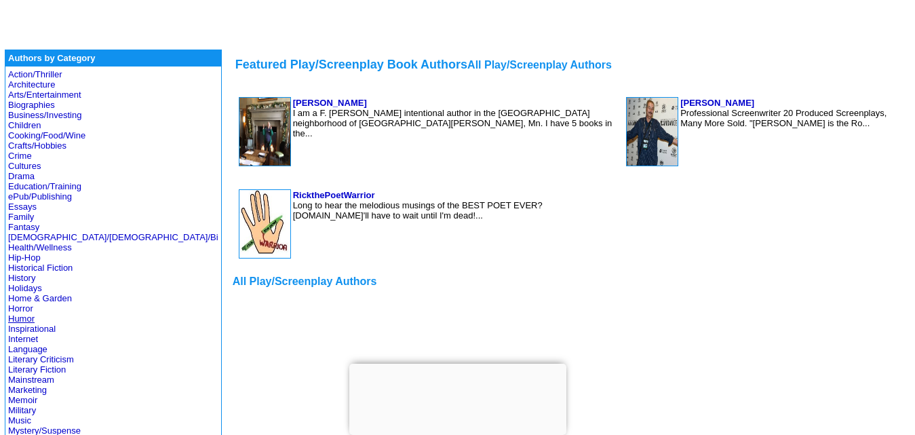
click at [26, 316] on link "Humor" at bounding box center [21, 318] width 26 height 10
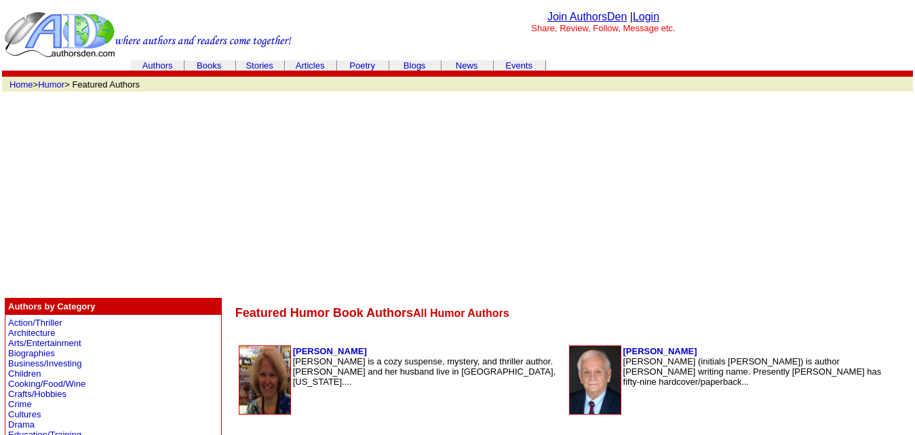
scroll to position [260, 0]
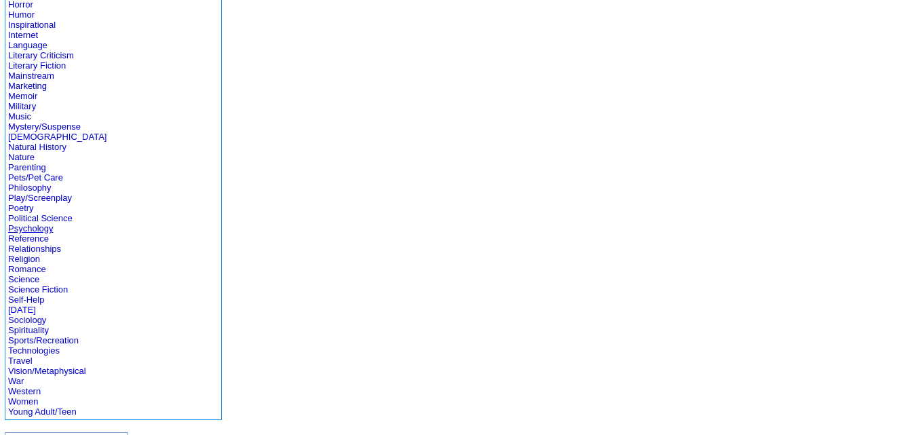
scroll to position [588, 0]
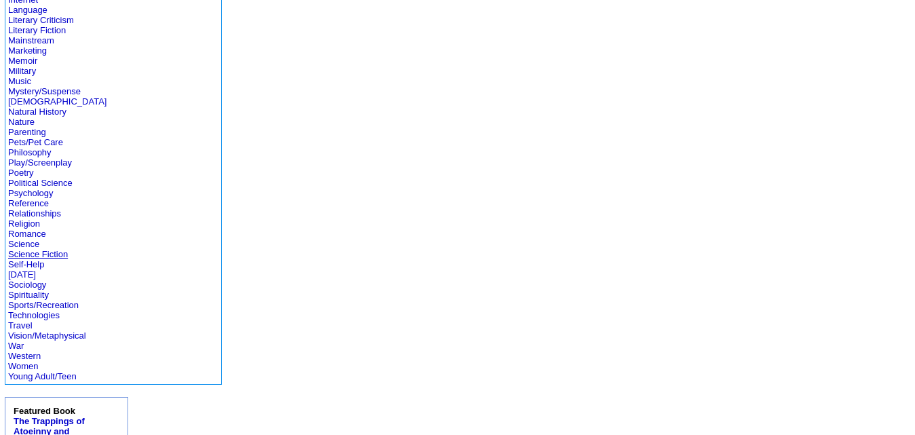
click at [32, 250] on link "Science Fiction" at bounding box center [38, 254] width 60 height 10
